Goal: Task Accomplishment & Management: Manage account settings

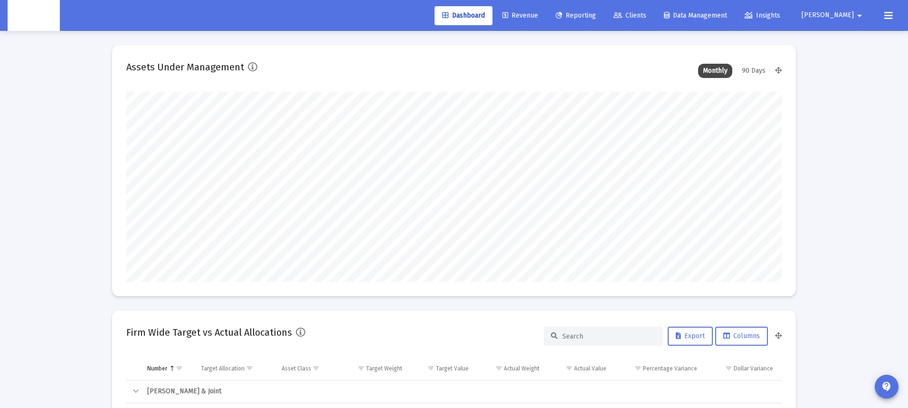
scroll to position [190, 353]
type input "[DATE]"
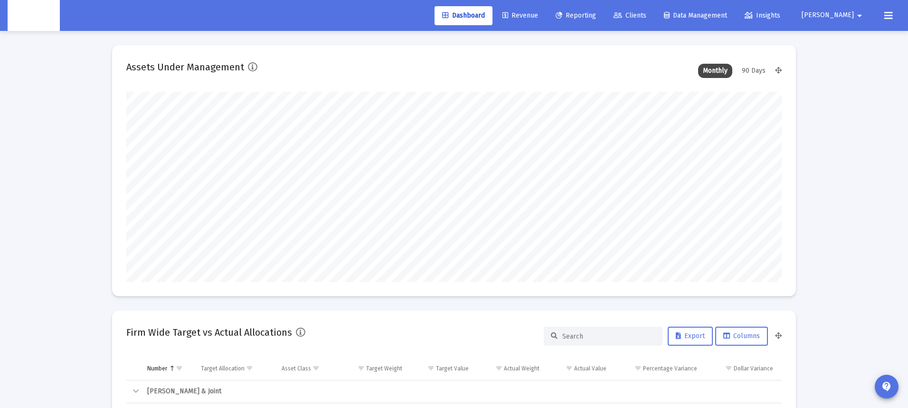
click at [538, 16] on span "Revenue" at bounding box center [521, 15] width 36 height 8
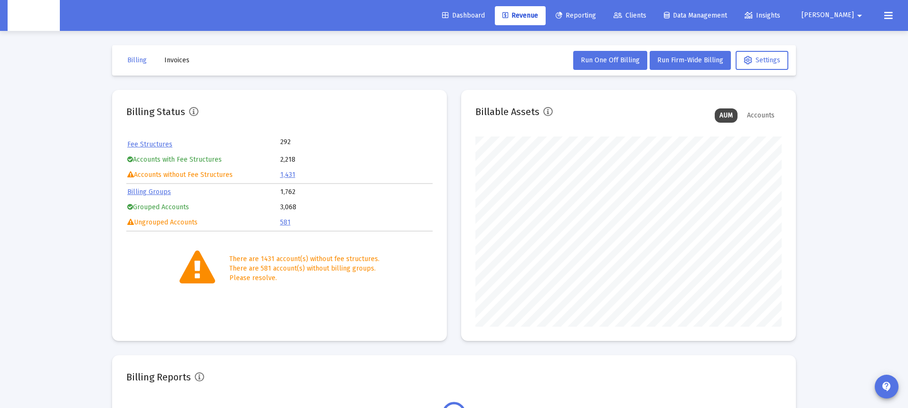
scroll to position [190, 306]
click at [646, 16] on span "Clients" at bounding box center [630, 15] width 33 height 8
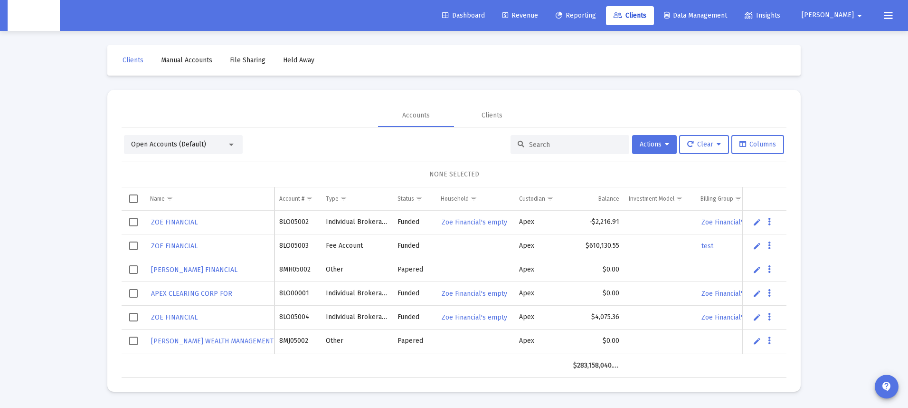
click at [725, 13] on span "Data Management" at bounding box center [695, 15] width 63 height 8
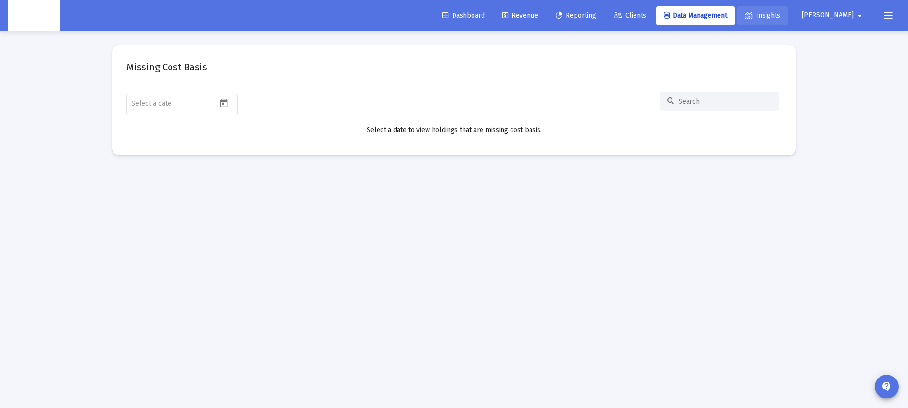
click at [788, 12] on link "Insights" at bounding box center [762, 15] width 51 height 19
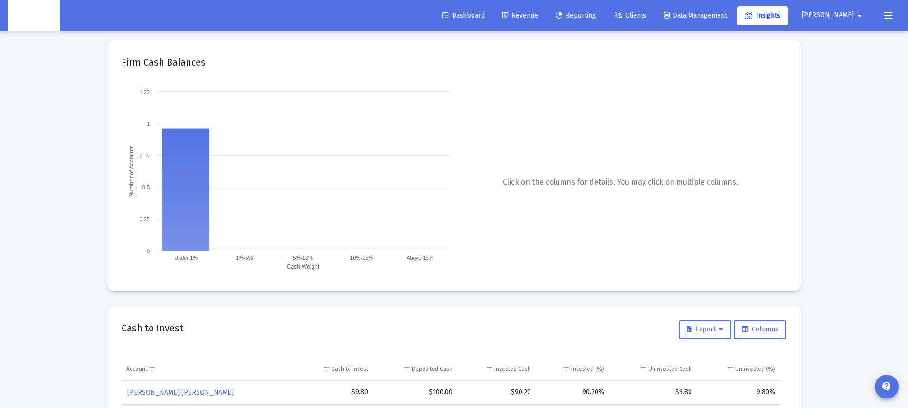
click at [596, 13] on span "Reporting" at bounding box center [576, 15] width 40 height 8
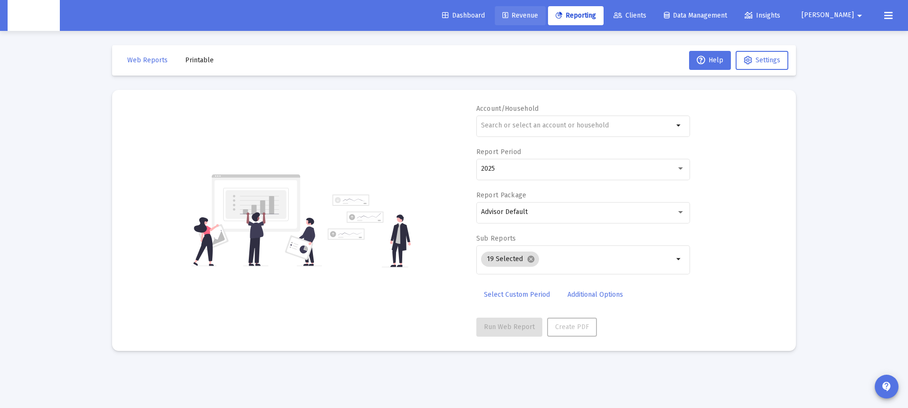
click at [538, 17] on span "Revenue" at bounding box center [521, 15] width 36 height 8
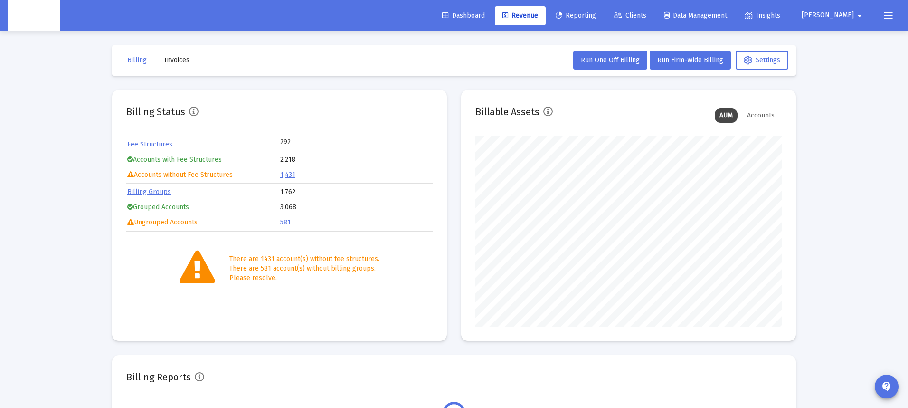
scroll to position [4, 0]
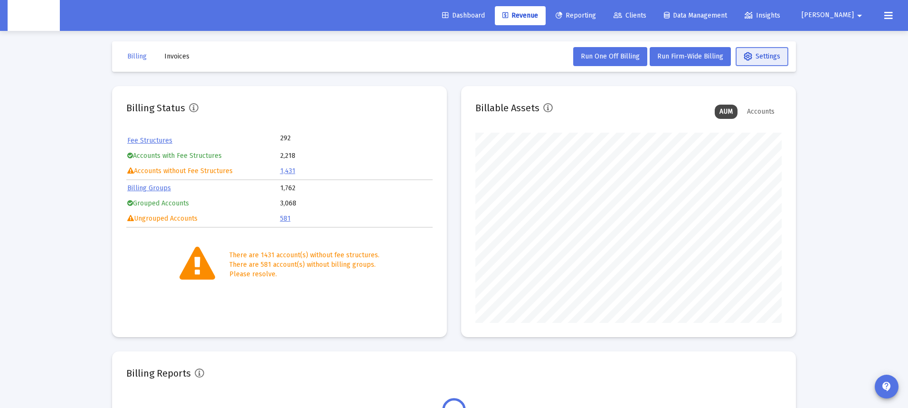
click at [764, 58] on span "Settings" at bounding box center [762, 56] width 37 height 8
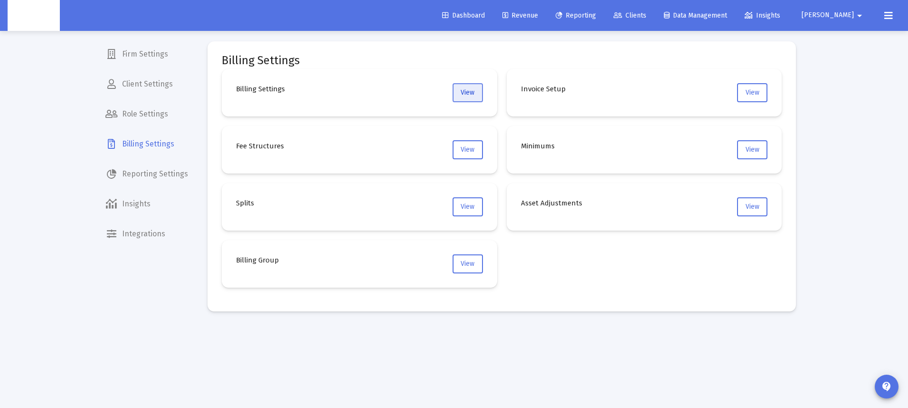
click at [472, 91] on span "View" at bounding box center [468, 92] width 14 height 8
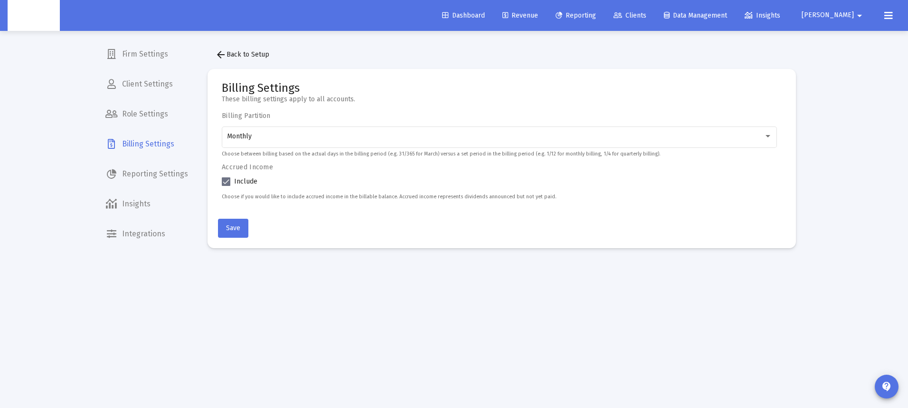
click at [222, 53] on mat-icon "arrow_back" at bounding box center [220, 54] width 11 height 11
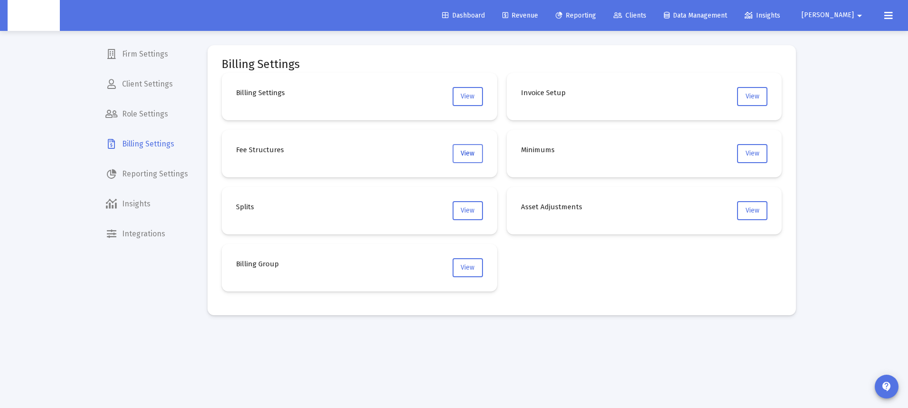
click at [465, 156] on span "View" at bounding box center [468, 153] width 14 height 8
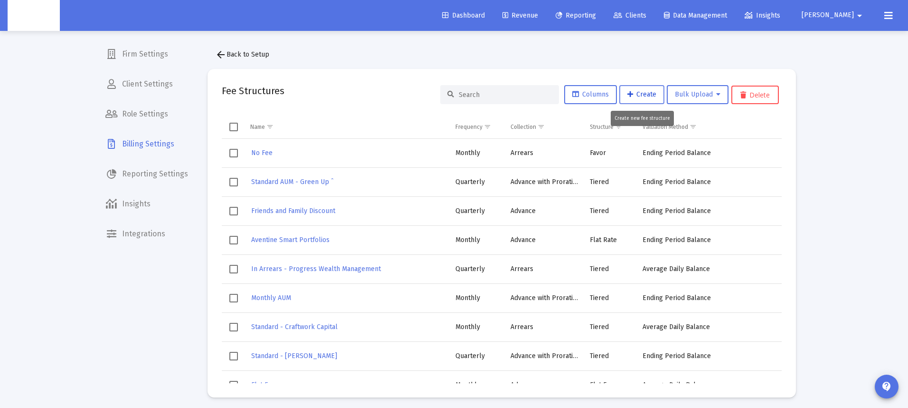
click at [643, 96] on span "Create" at bounding box center [641, 94] width 29 height 8
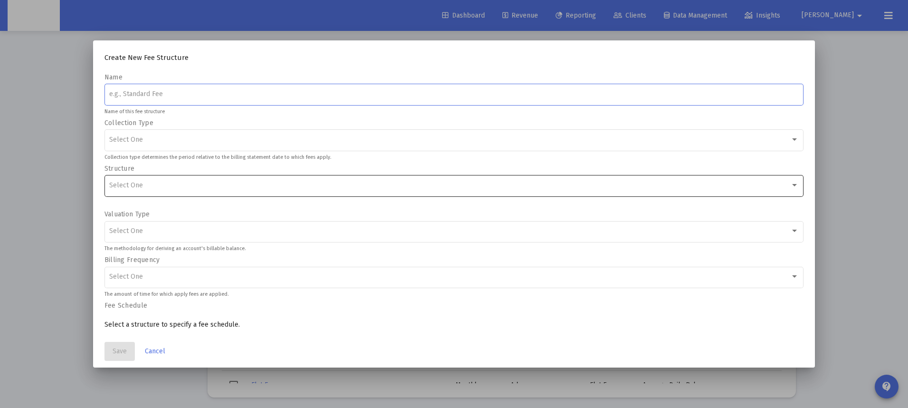
click at [180, 190] on div "Select One" at bounding box center [454, 184] width 690 height 23
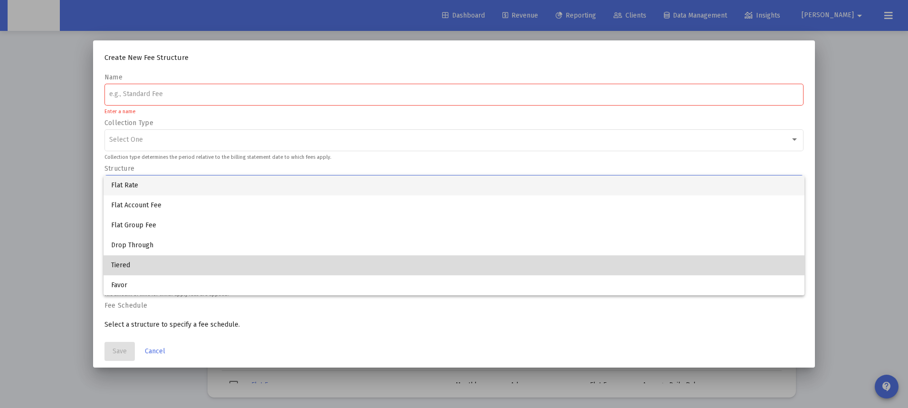
click at [115, 261] on span "Tiered" at bounding box center [454, 265] width 686 height 20
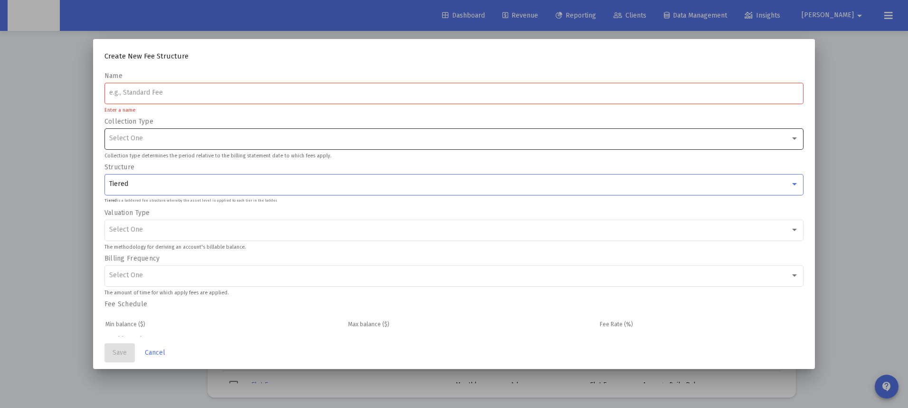
click at [119, 141] on span "Select One" at bounding box center [126, 138] width 34 height 8
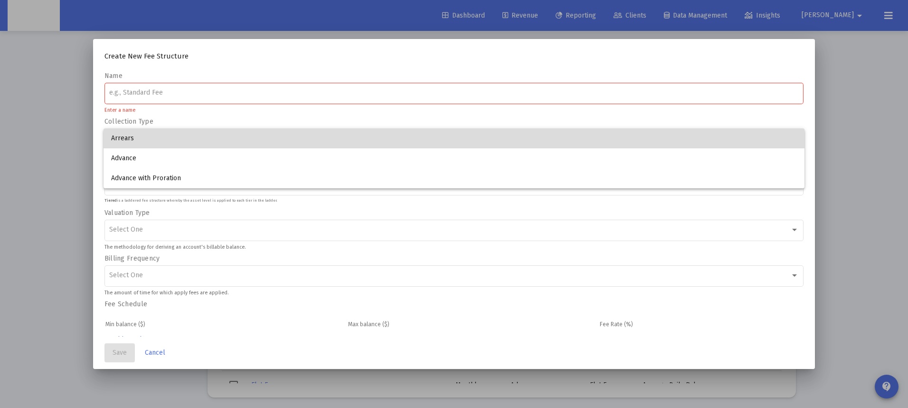
click at [124, 137] on span "Arrears" at bounding box center [454, 138] width 686 height 20
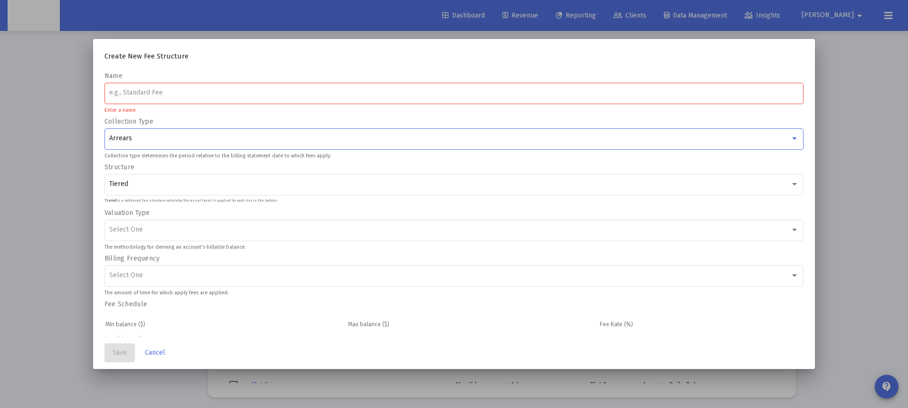
scroll to position [12, 0]
